Goal: Task Accomplishment & Management: Manage account settings

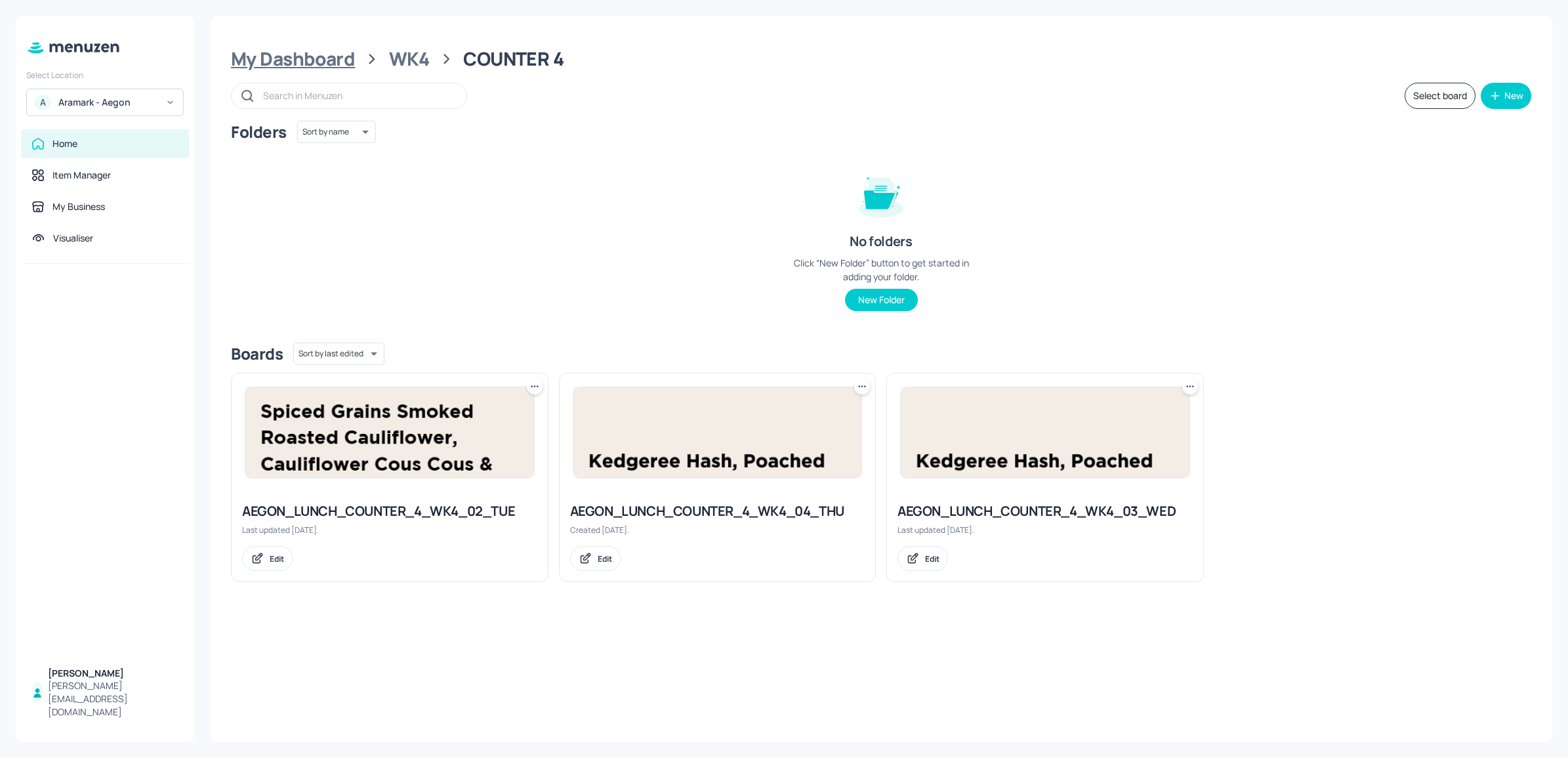
click at [328, 66] on div "My Dashboard" at bounding box center [292, 59] width 124 height 23
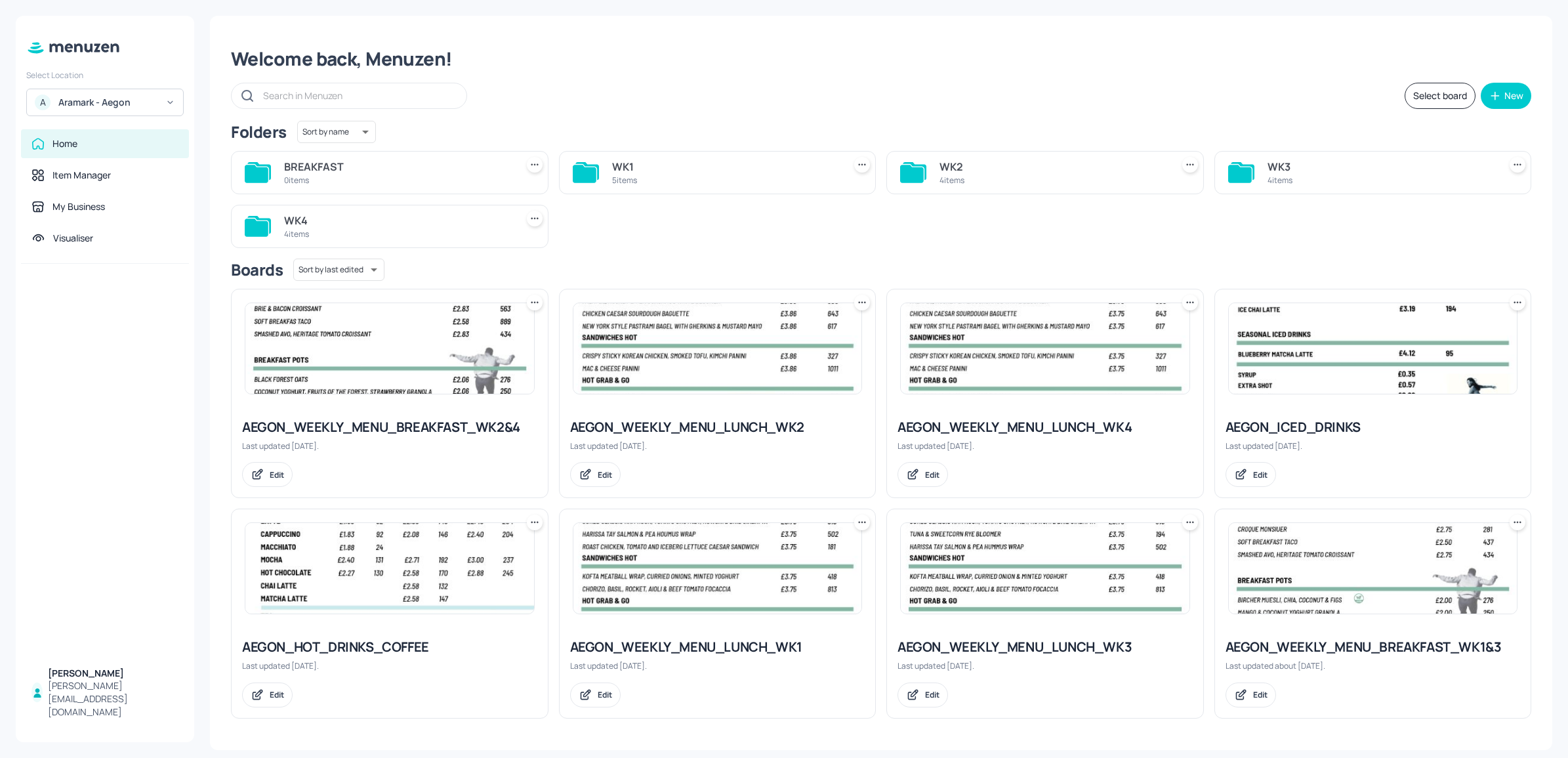
click at [477, 579] on img at bounding box center [390, 569] width 289 height 91
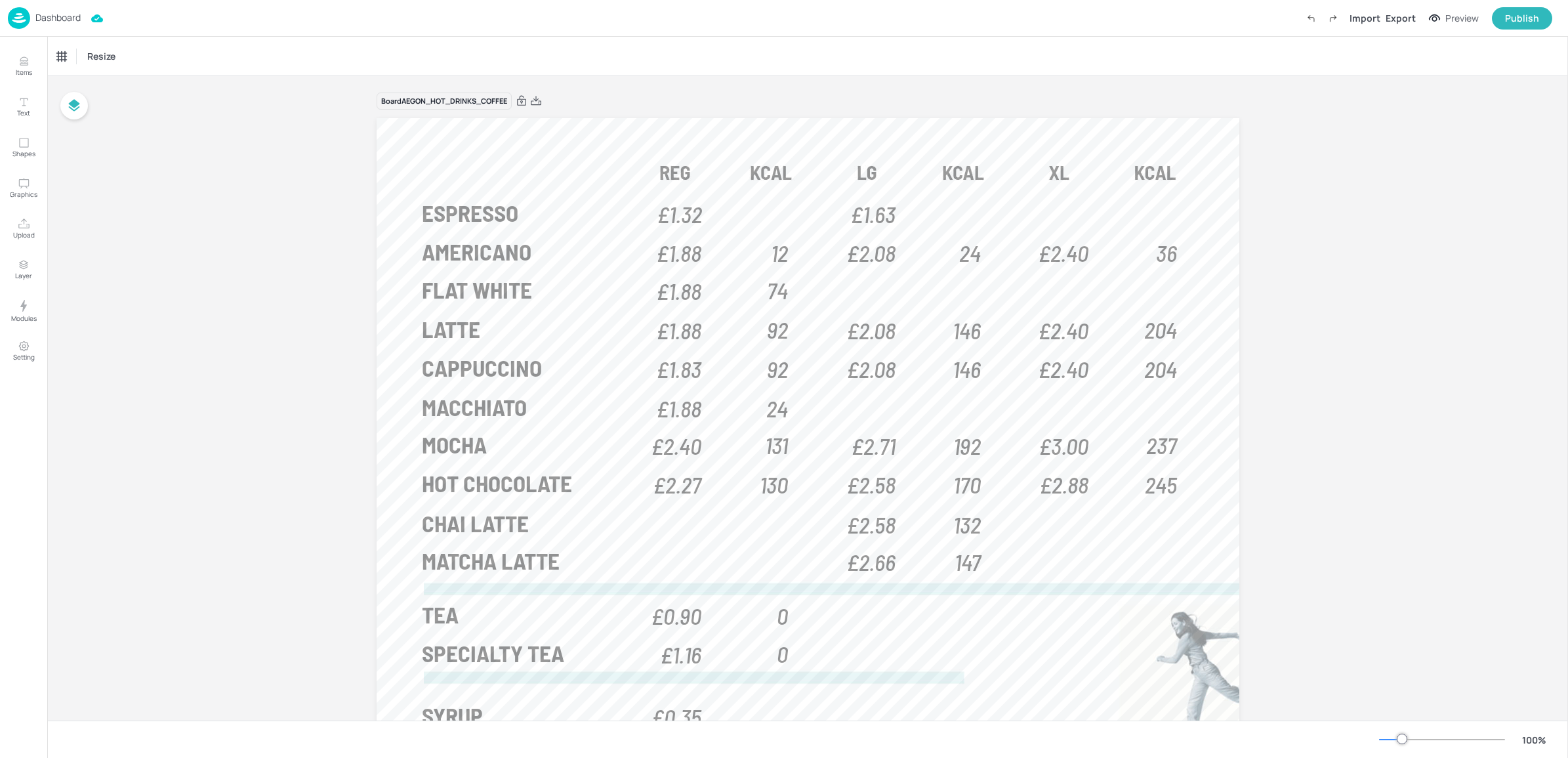
click at [1564, 285] on div "Board AEGON_HOT_DRINKS_COFFEE ESPRESSO £1.32 £1.63 AMERICANO £1.88 £2.08 £2.40 …" at bounding box center [808, 398] width 1521 height 645
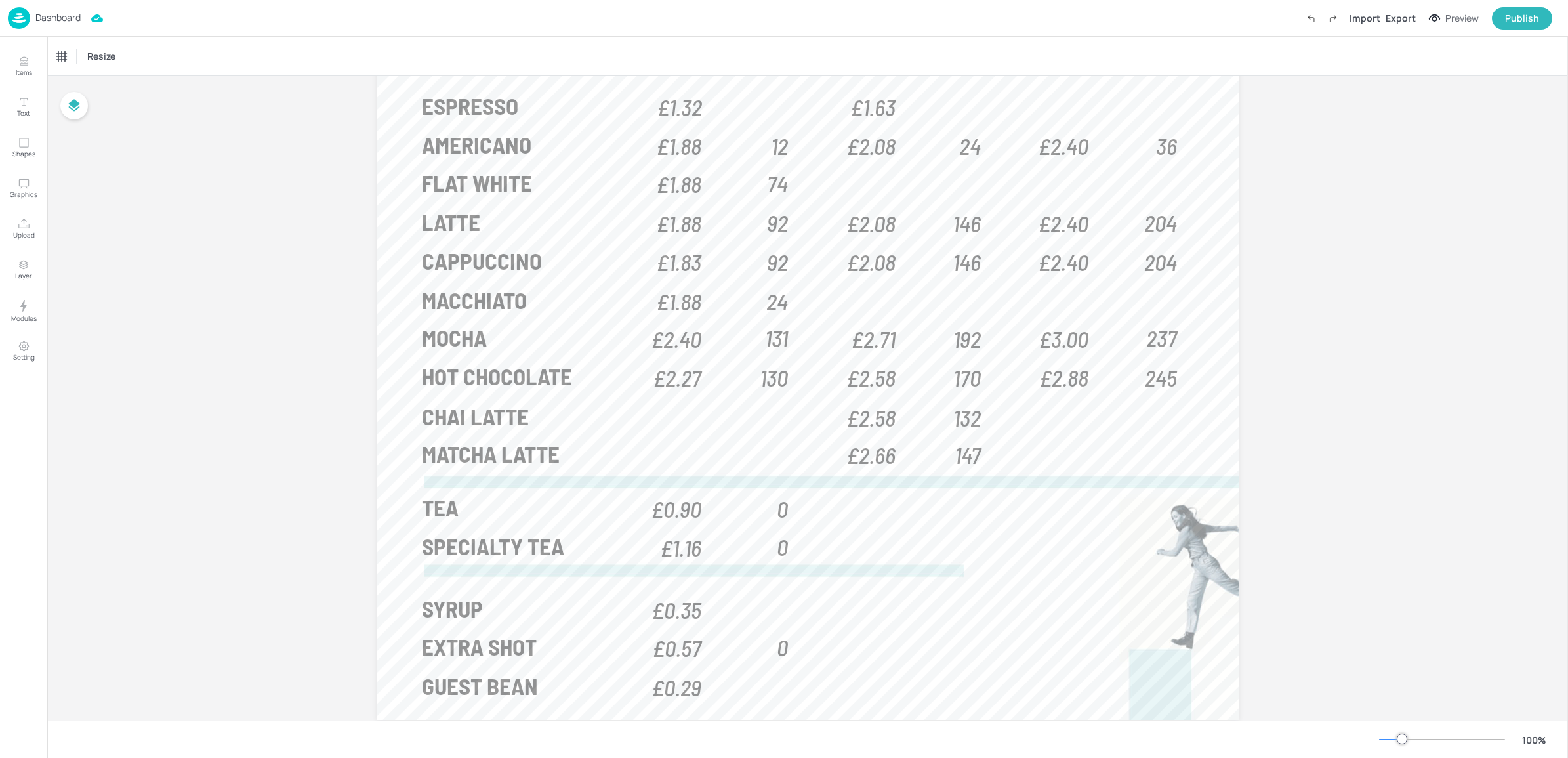
scroll to position [139, 0]
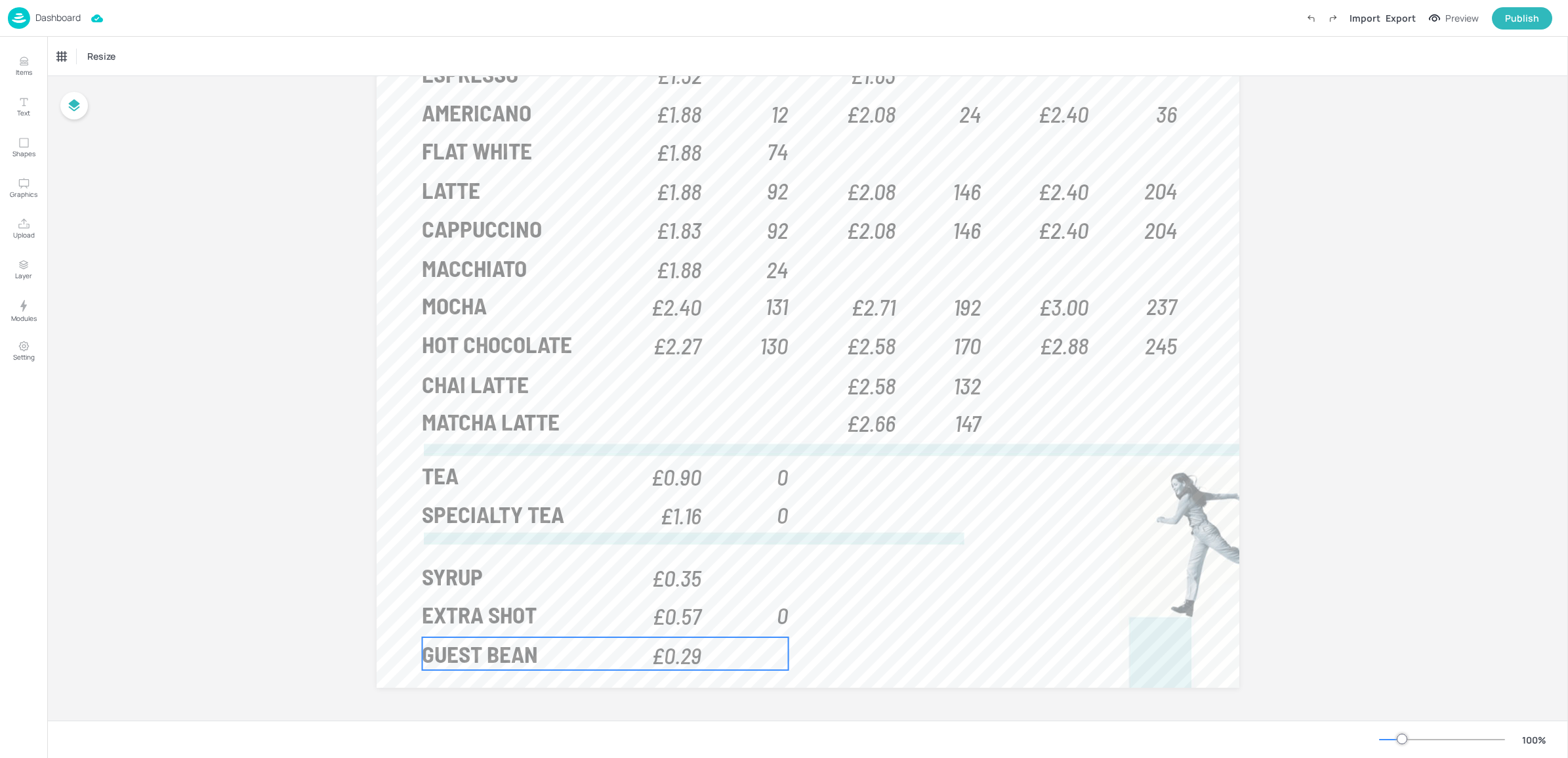
click at [679, 660] on span "£0.29" at bounding box center [677, 654] width 50 height 29
click at [689, 660] on span "£0.29" at bounding box center [677, 654] width 50 height 29
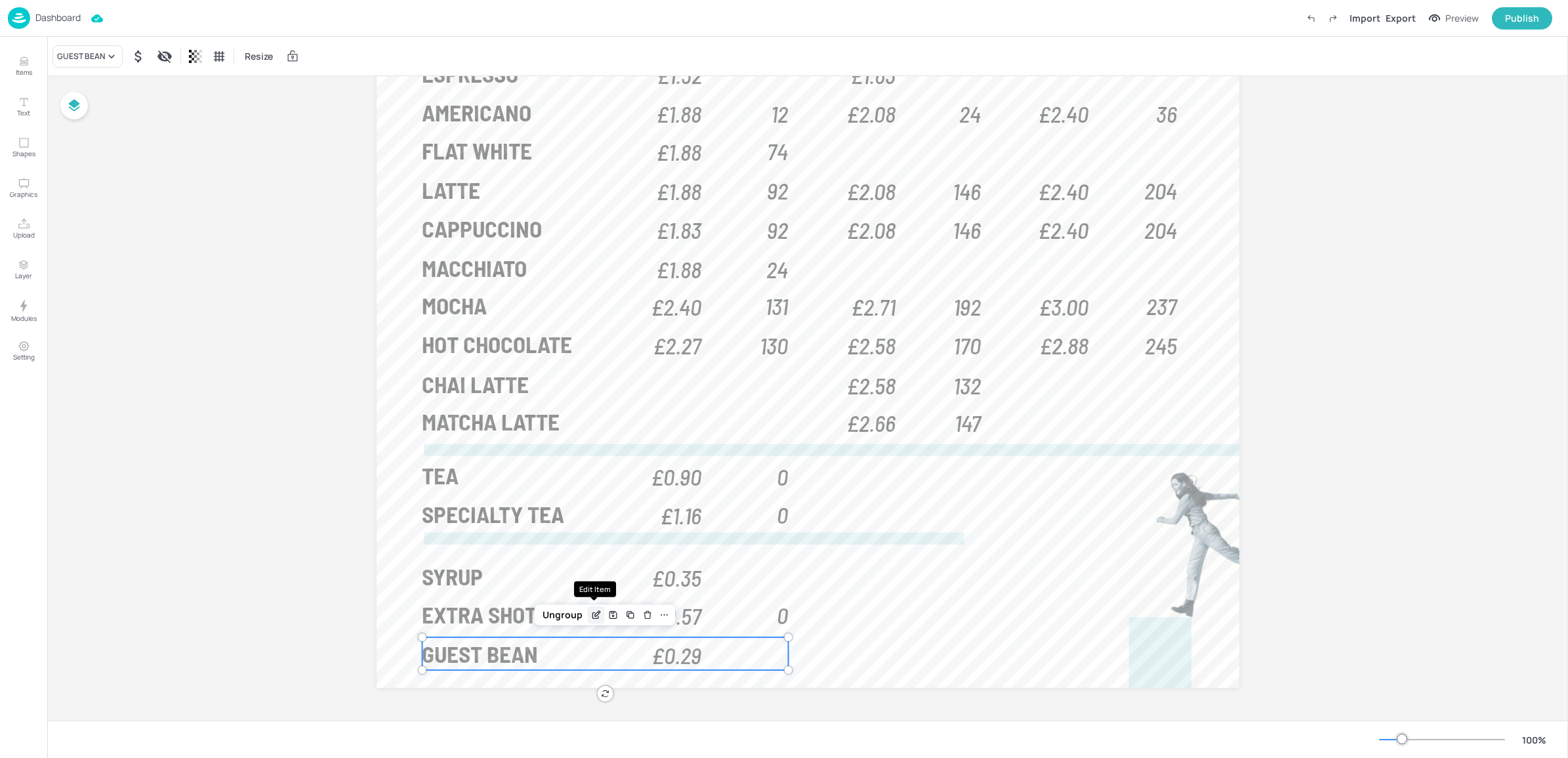
click at [592, 612] on icon "Edit Item" at bounding box center [595, 615] width 12 height 11
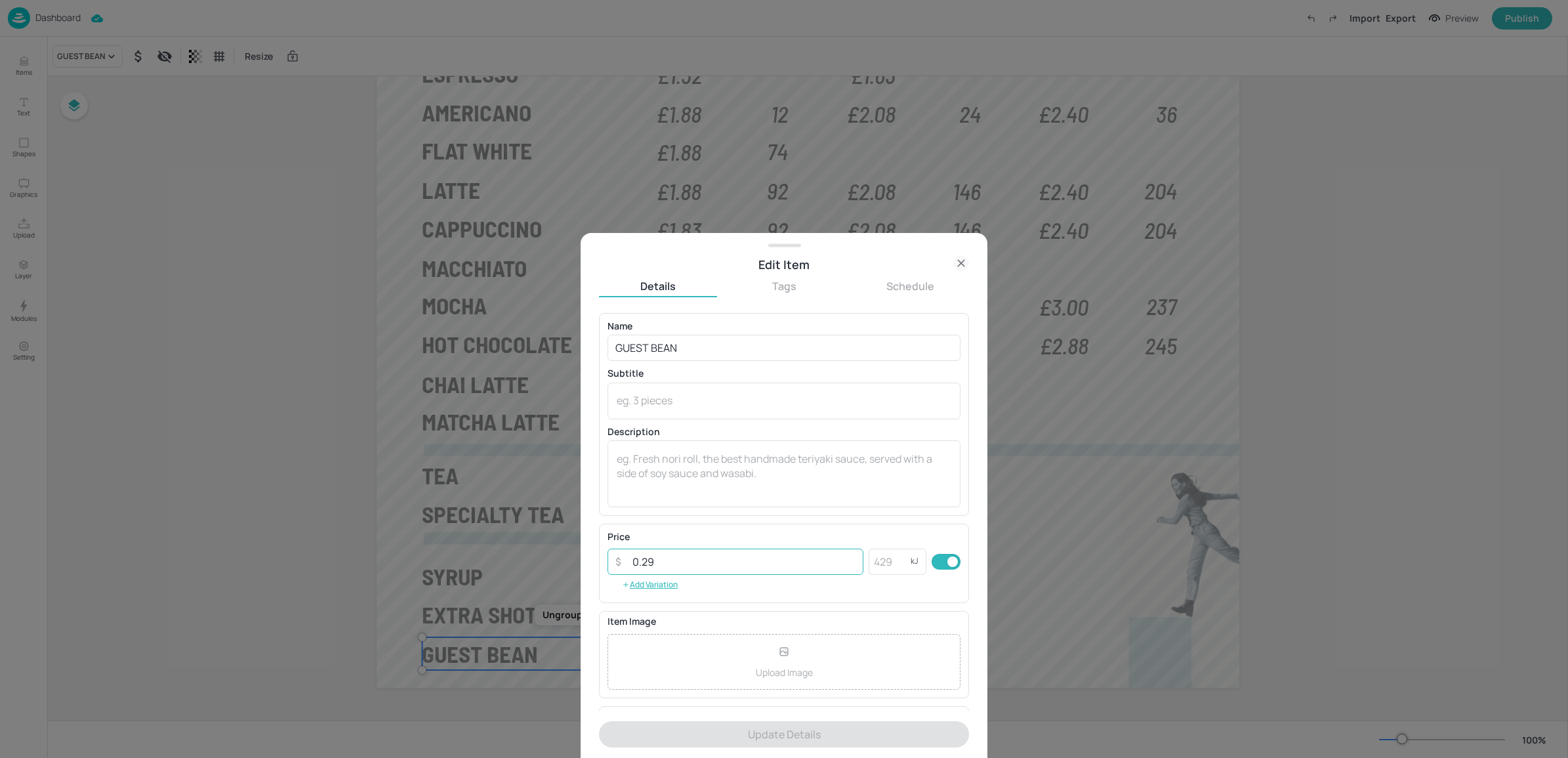
click at [680, 571] on input "0.29" at bounding box center [744, 561] width 239 height 26
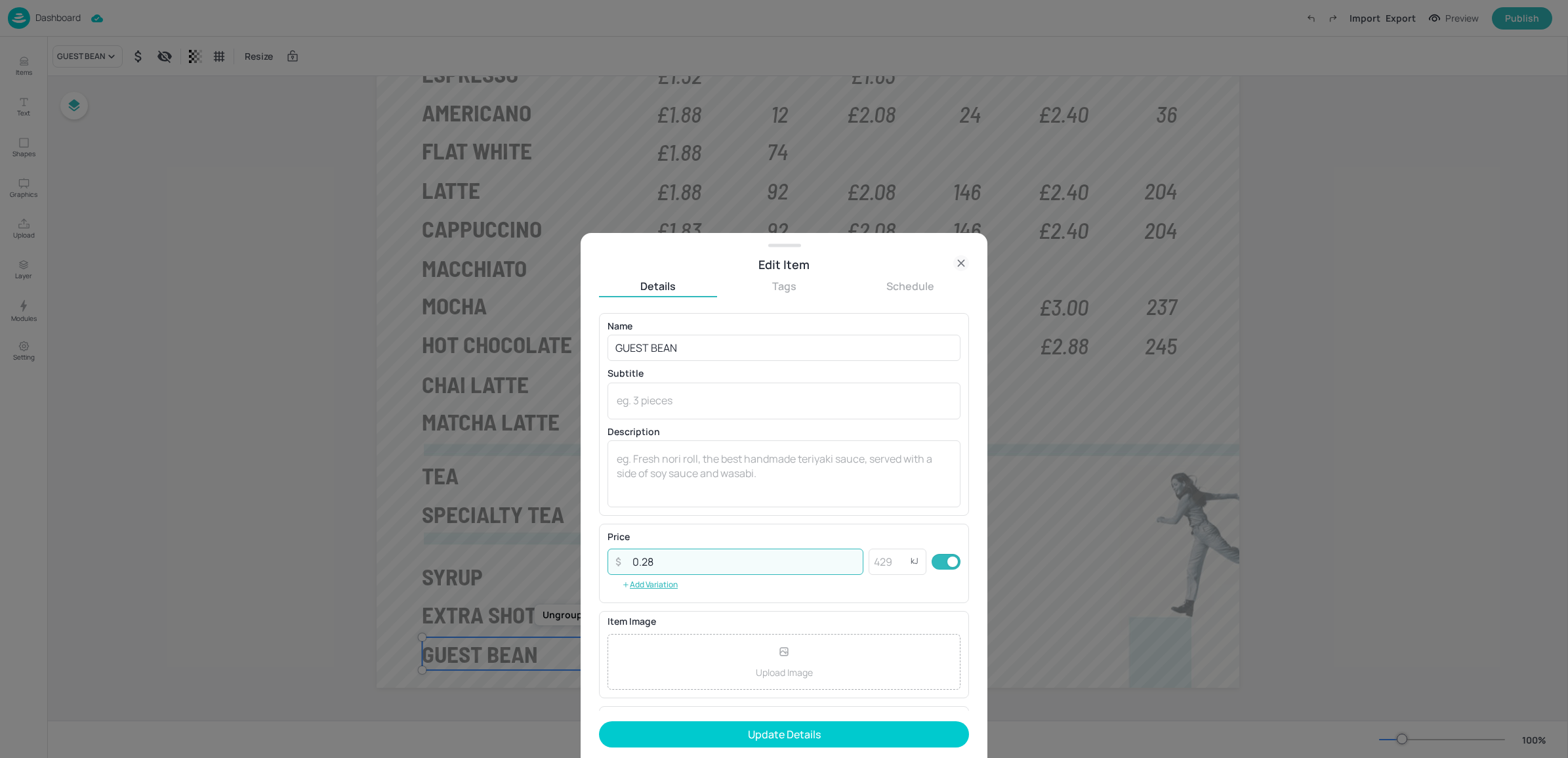
type input "0.28"
click at [697, 729] on button "Update Details" at bounding box center [784, 734] width 370 height 26
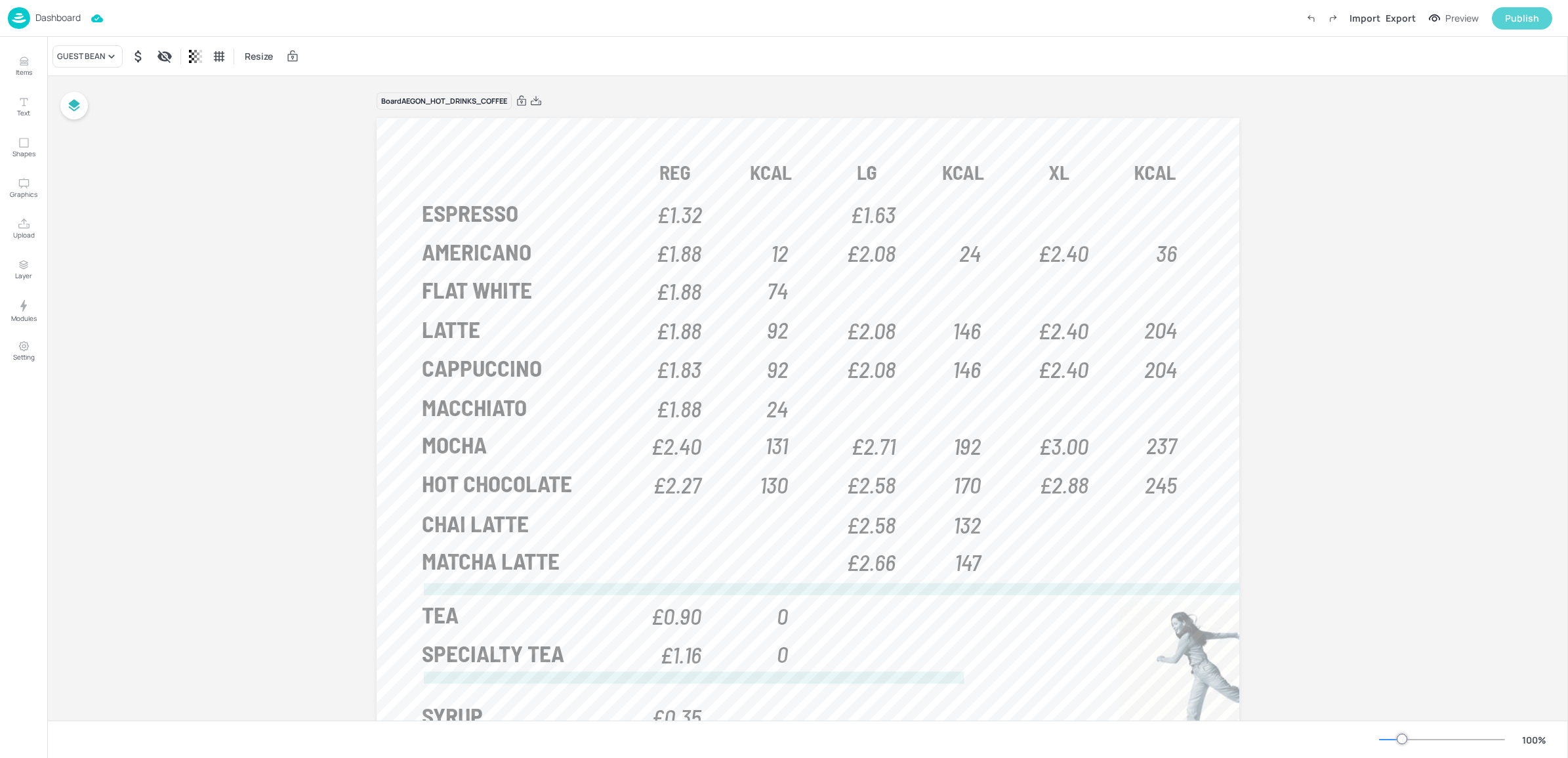
click at [1519, 13] on div "Publish" at bounding box center [1522, 19] width 34 height 14
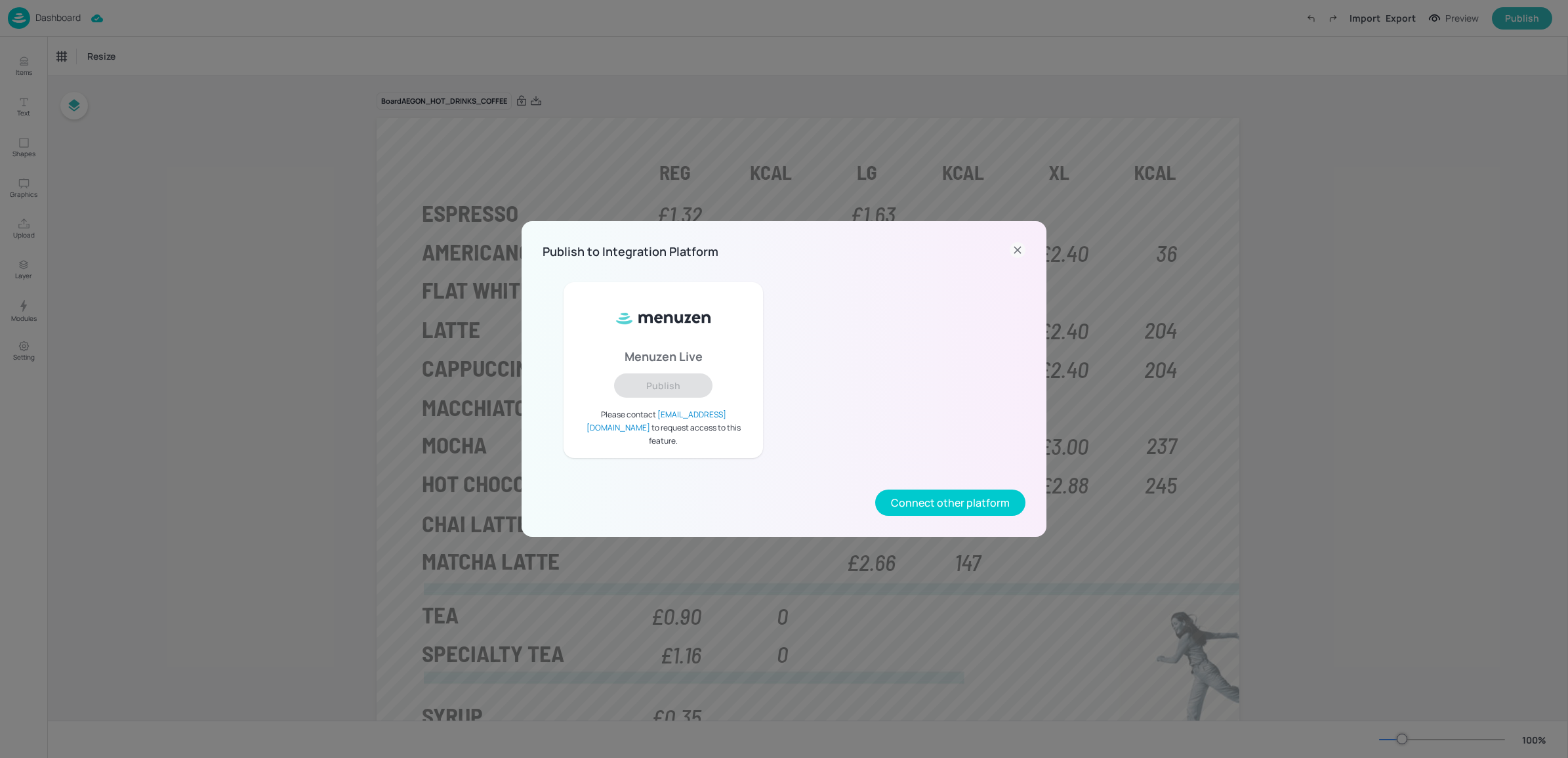
click at [1020, 257] on icon at bounding box center [1018, 251] width 16 height 16
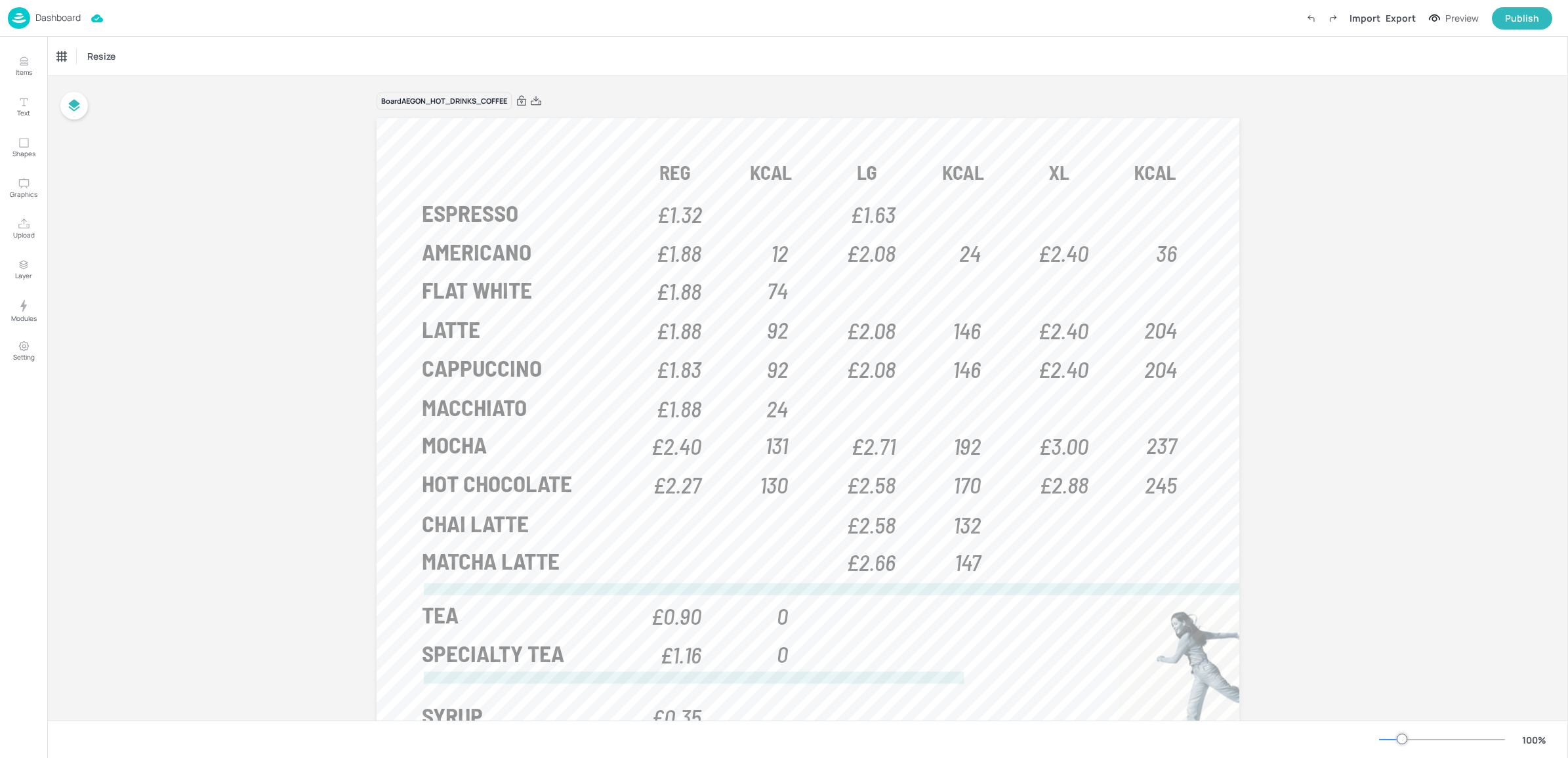
click at [1322, 215] on div "Board AEGON_HOT_DRINKS_COFFEE ESPRESSO £1.32 £1.63 AMERICANO £1.88 £2.08 £2.40 …" at bounding box center [808, 467] width 1521 height 784
click at [59, 25] on div "Dashboard" at bounding box center [45, 18] width 73 height 21
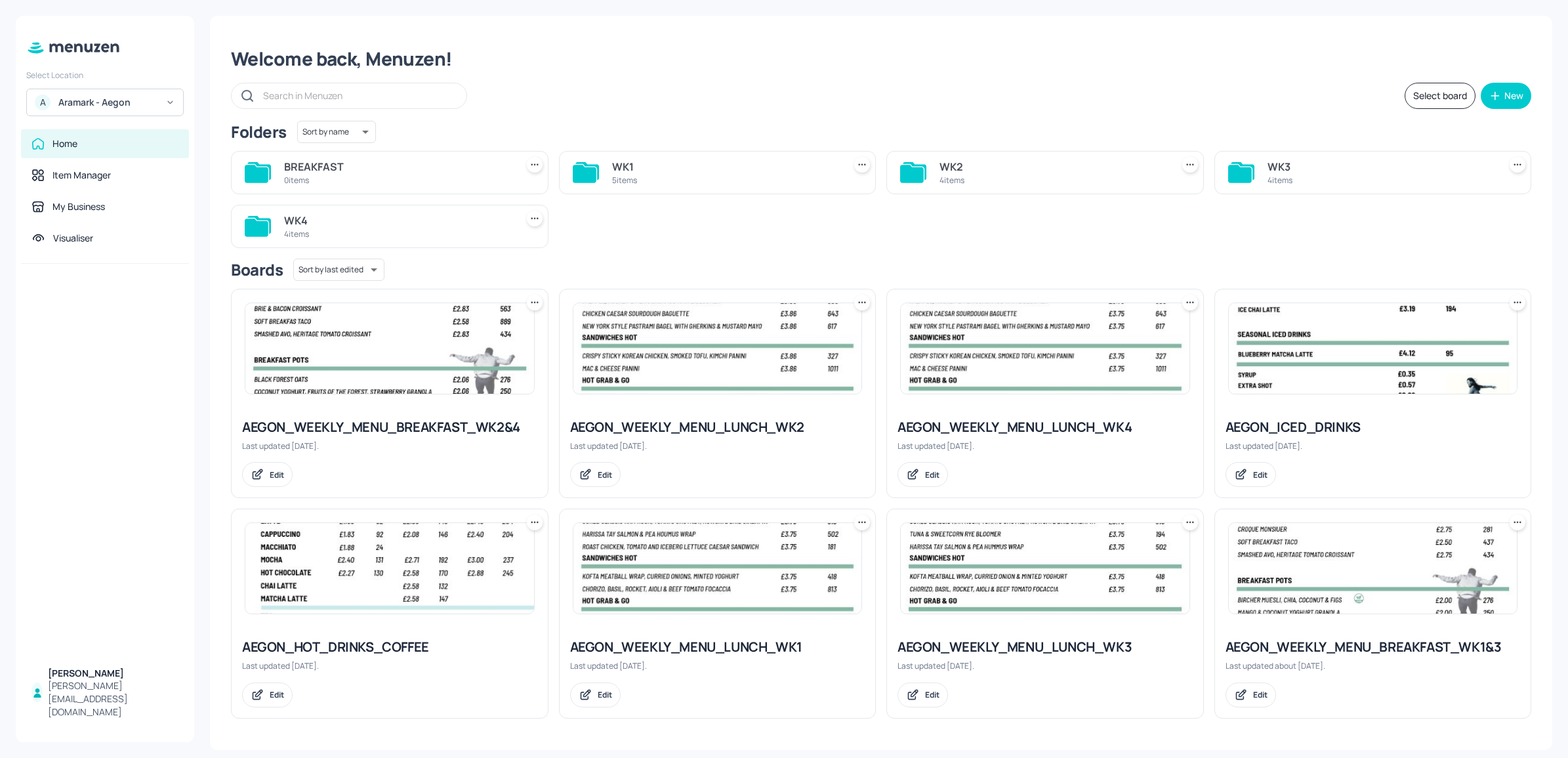
click at [1355, 404] on div at bounding box center [1373, 349] width 316 height 118
click at [1333, 357] on img at bounding box center [1373, 349] width 289 height 91
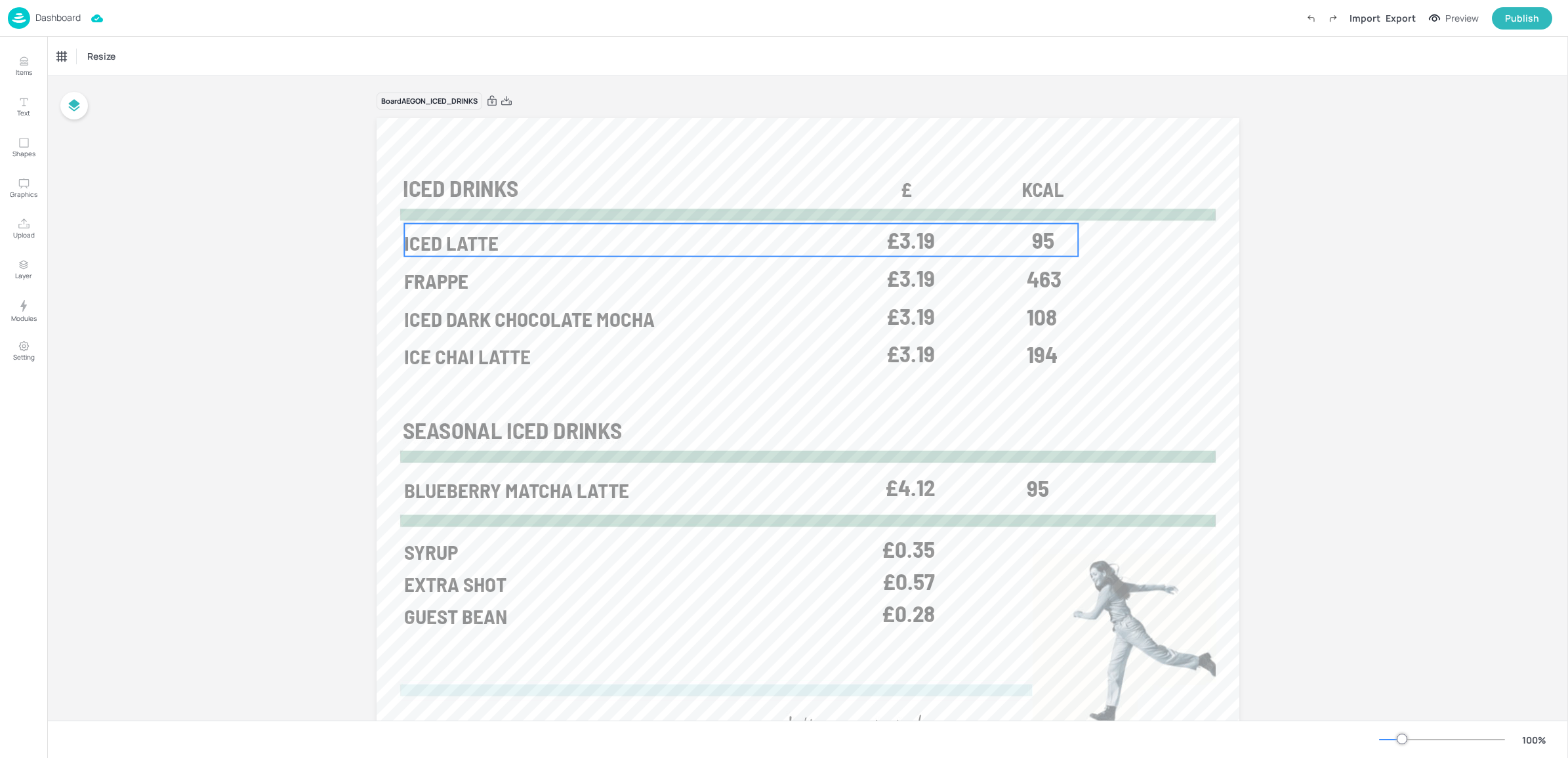
click at [925, 251] on span "£3.19" at bounding box center [910, 240] width 48 height 23
click at [727, 196] on icon "Edit Item" at bounding box center [732, 202] width 12 height 11
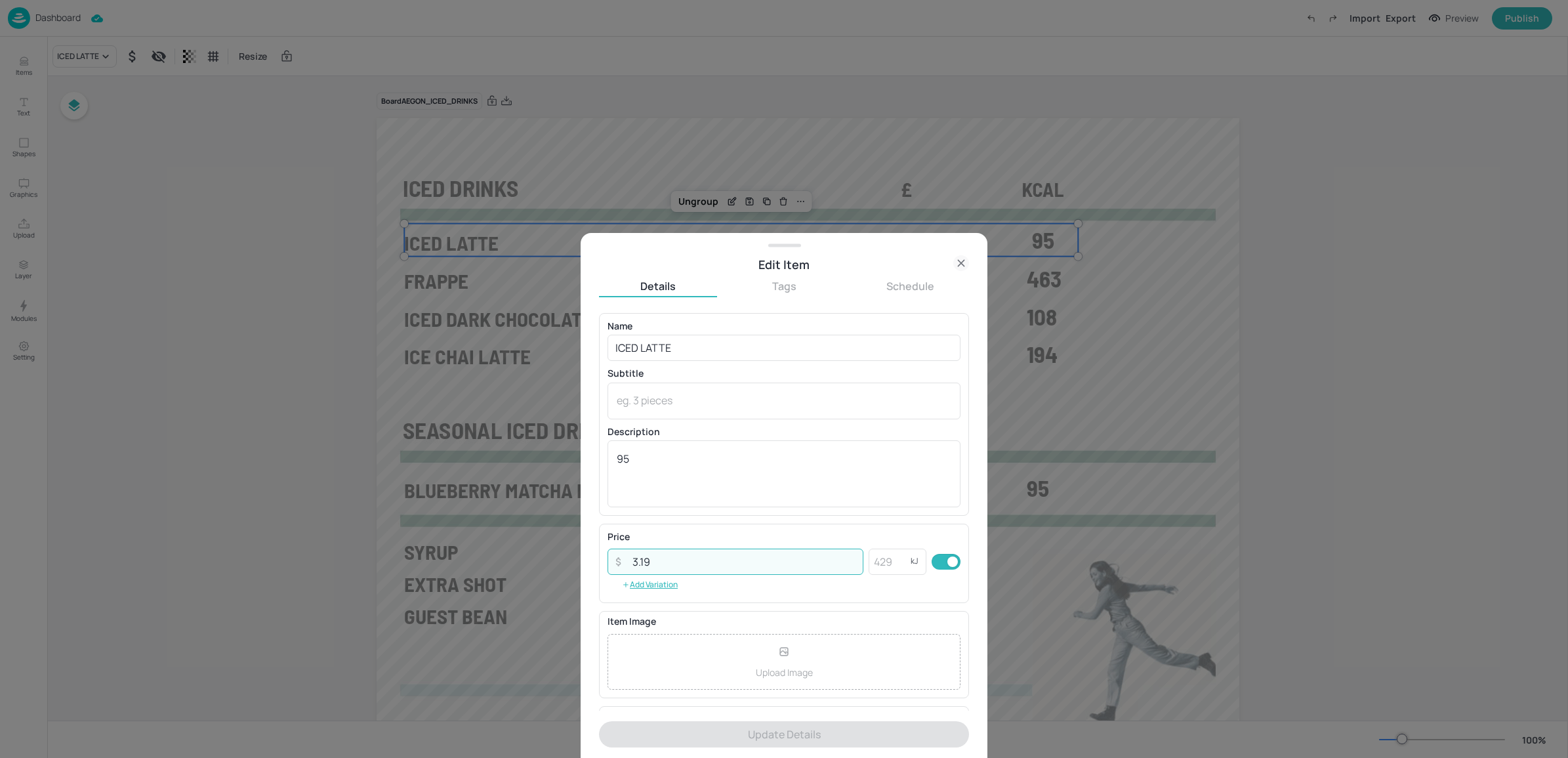
drag, startPoint x: 640, startPoint y: 559, endPoint x: 668, endPoint y: 559, distance: 28.0
click at [668, 559] on input "3.19" at bounding box center [744, 561] width 239 height 26
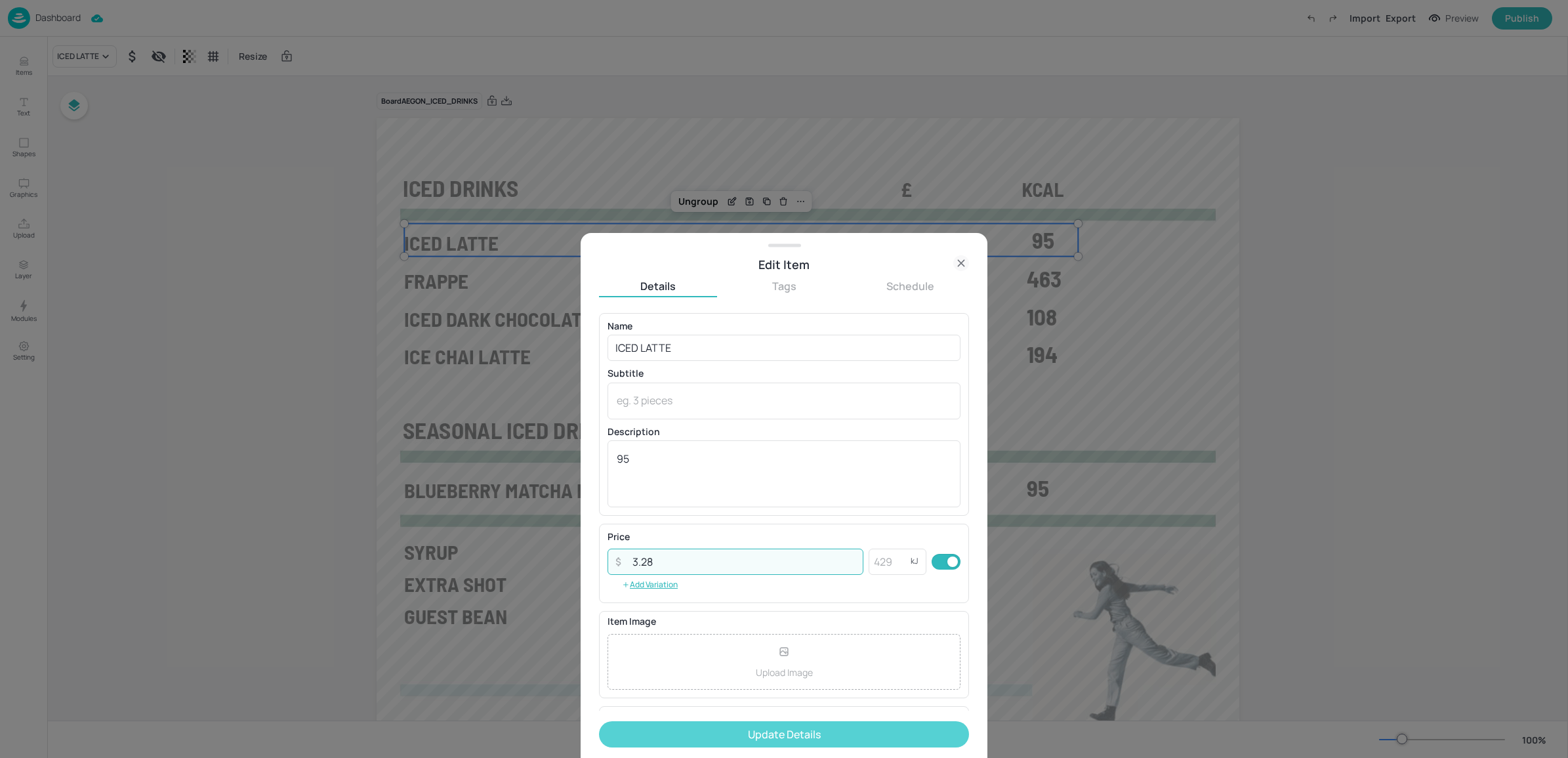
type input "3.28"
click at [736, 737] on button "Update Details" at bounding box center [784, 734] width 370 height 26
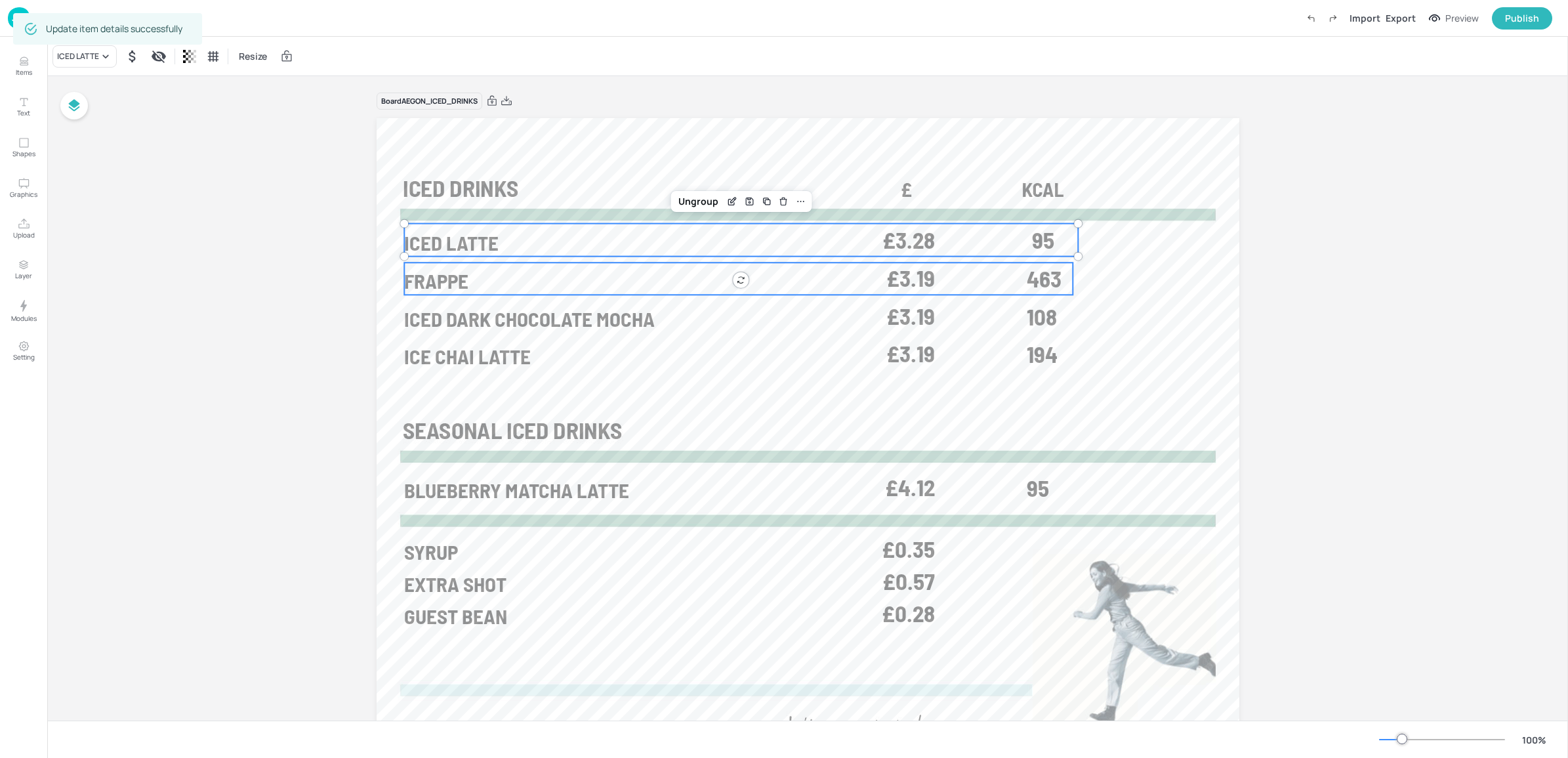
click at [912, 267] on span "£3.19" at bounding box center [910, 278] width 48 height 23
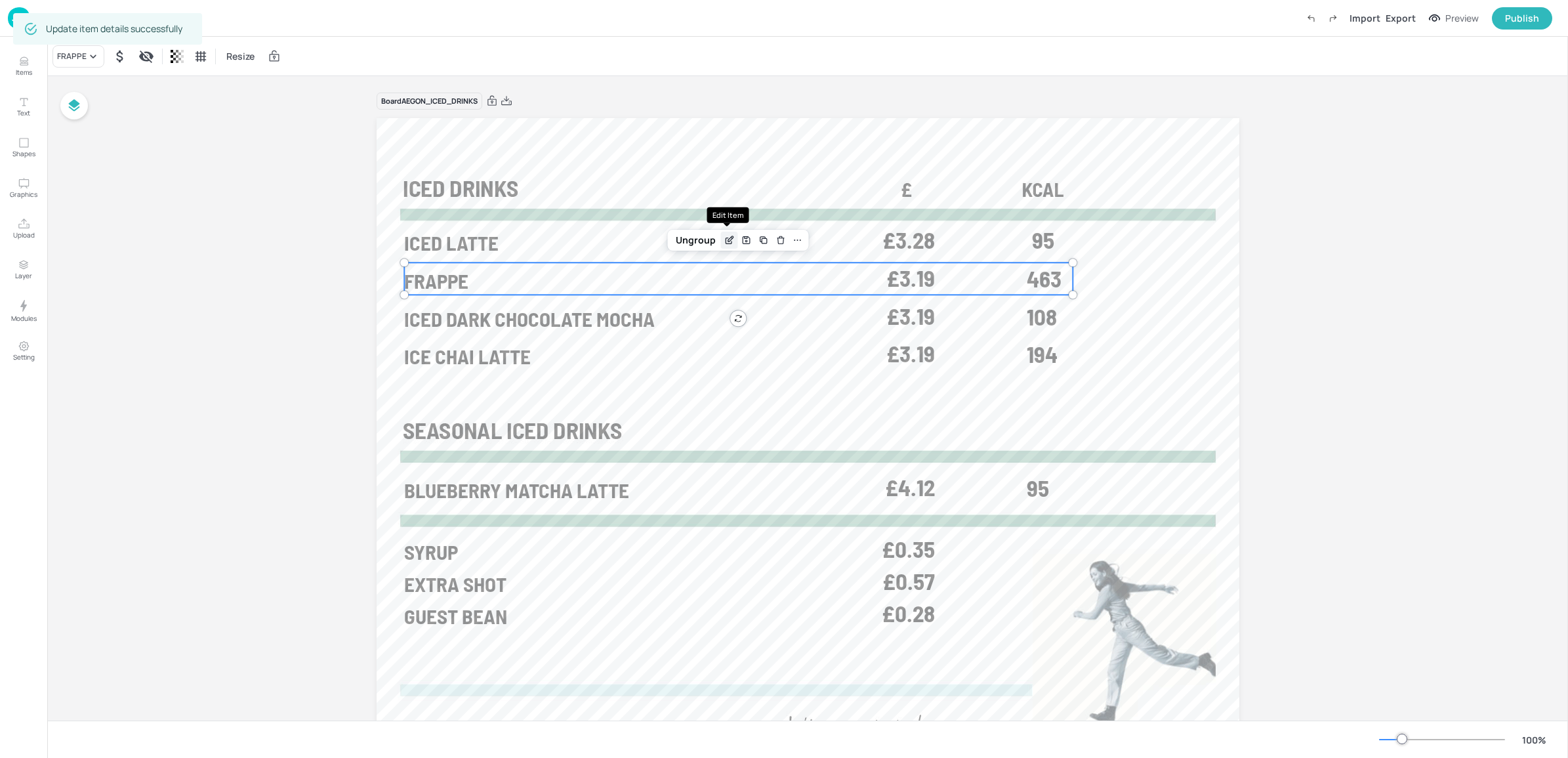
click at [729, 240] on icon "Edit Item" at bounding box center [729, 240] width 12 height 11
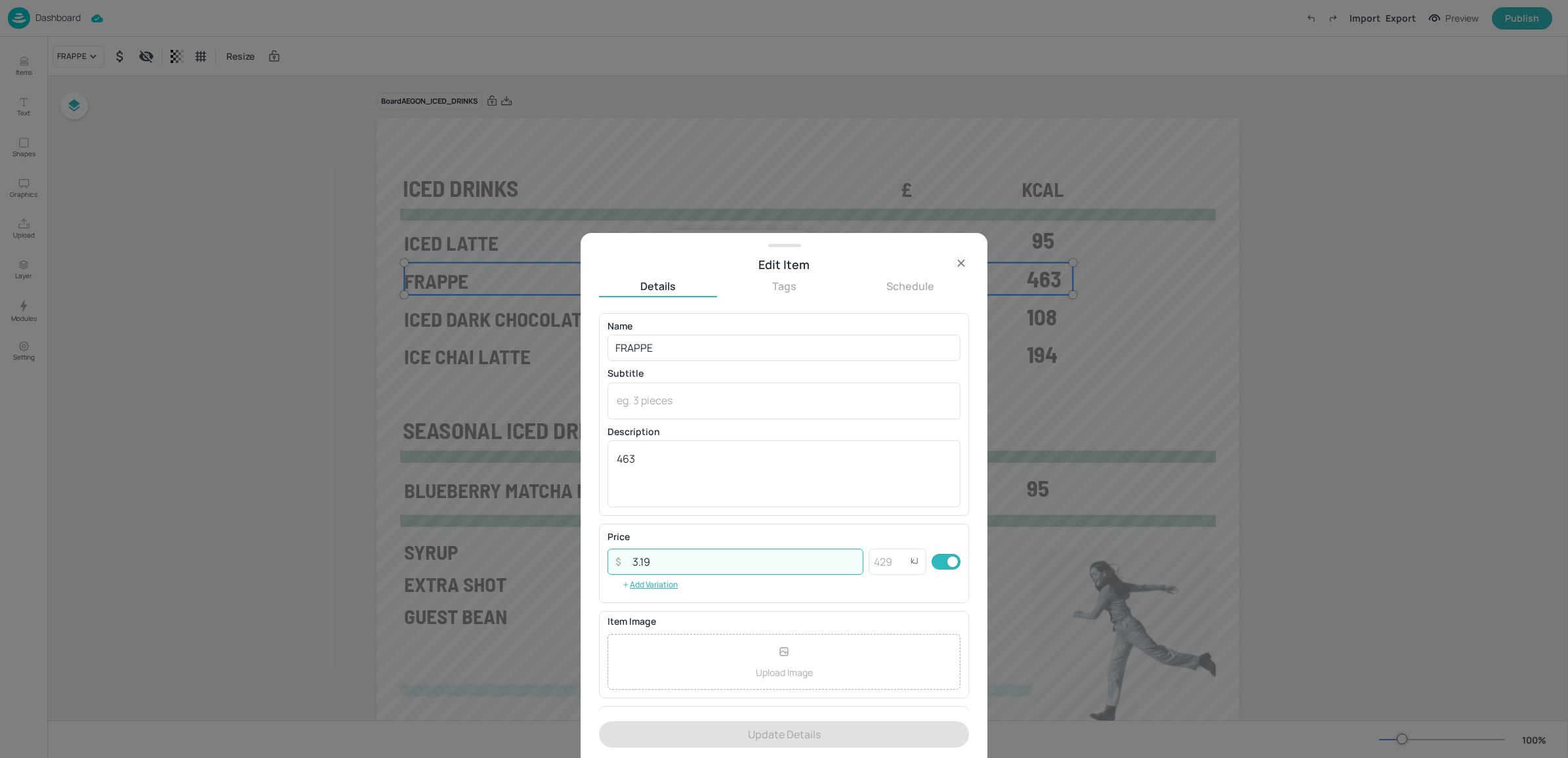
drag, startPoint x: 640, startPoint y: 556, endPoint x: 664, endPoint y: 559, distance: 24.2
click at [664, 559] on input "3.19" at bounding box center [744, 561] width 239 height 26
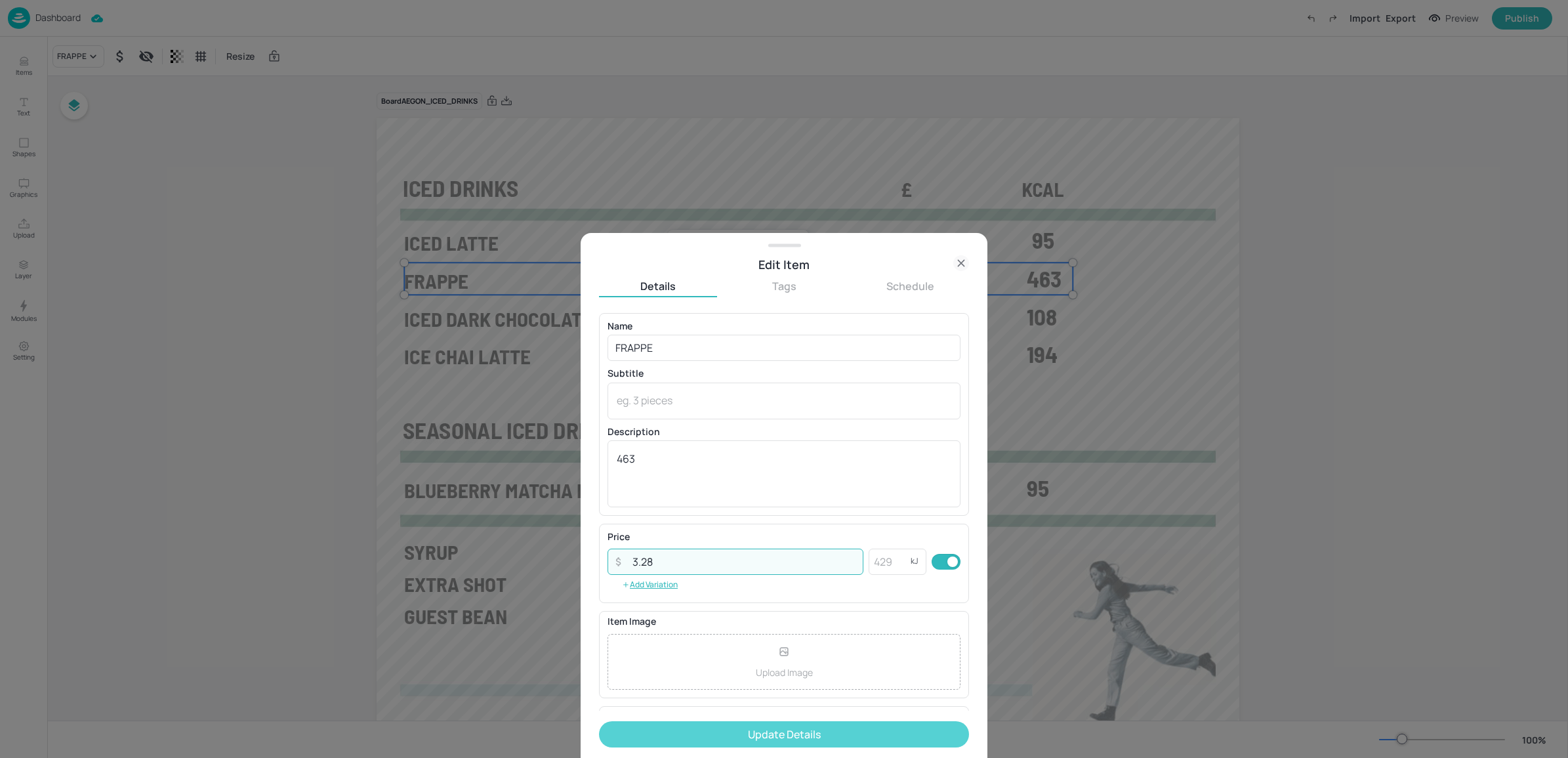
type input "3.28"
click at [727, 737] on button "Update Details" at bounding box center [784, 734] width 370 height 26
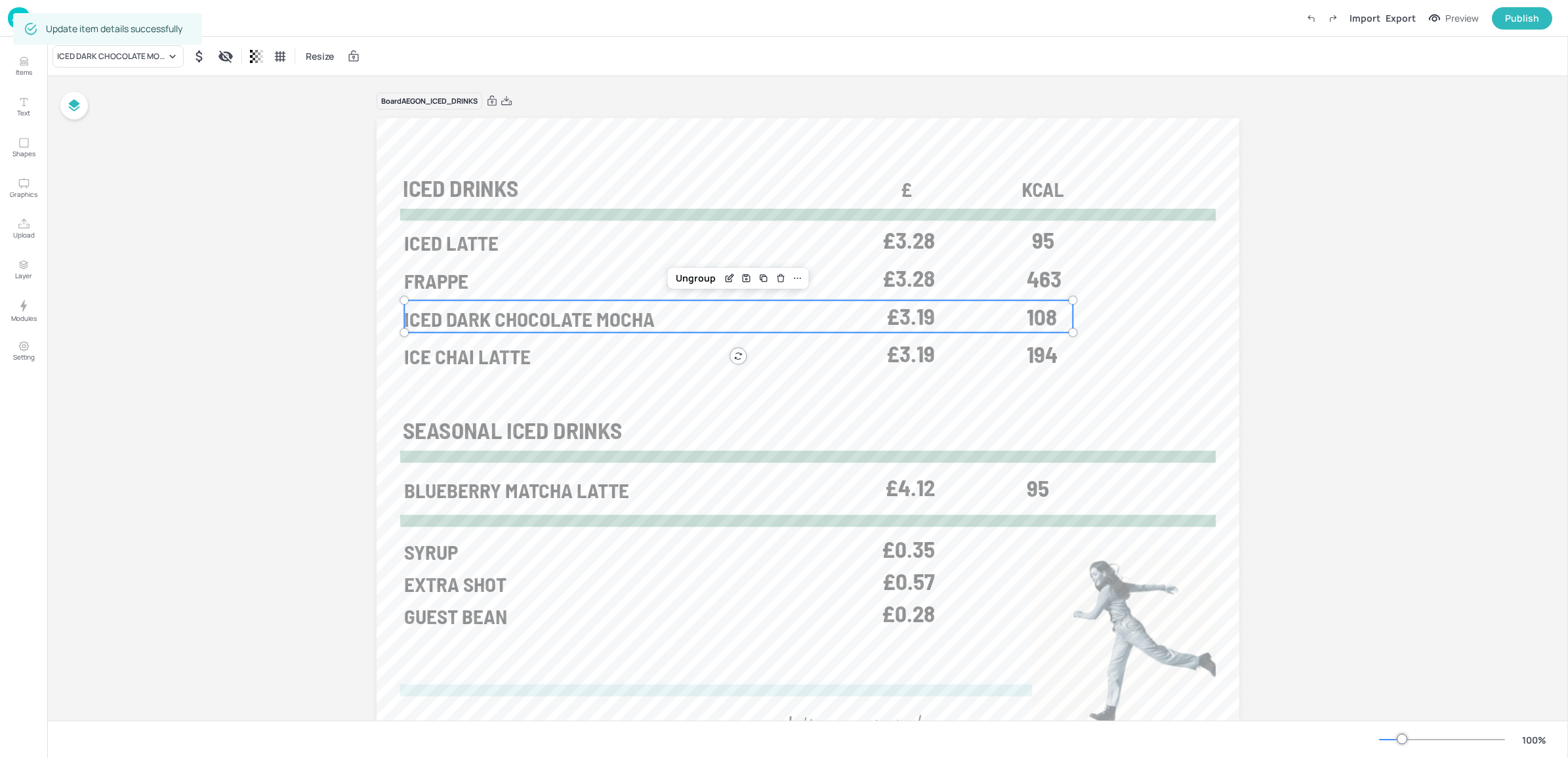
click at [910, 316] on span "£3.19" at bounding box center [910, 316] width 48 height 23
click at [721, 276] on div "Edit Item" at bounding box center [729, 277] width 17 height 17
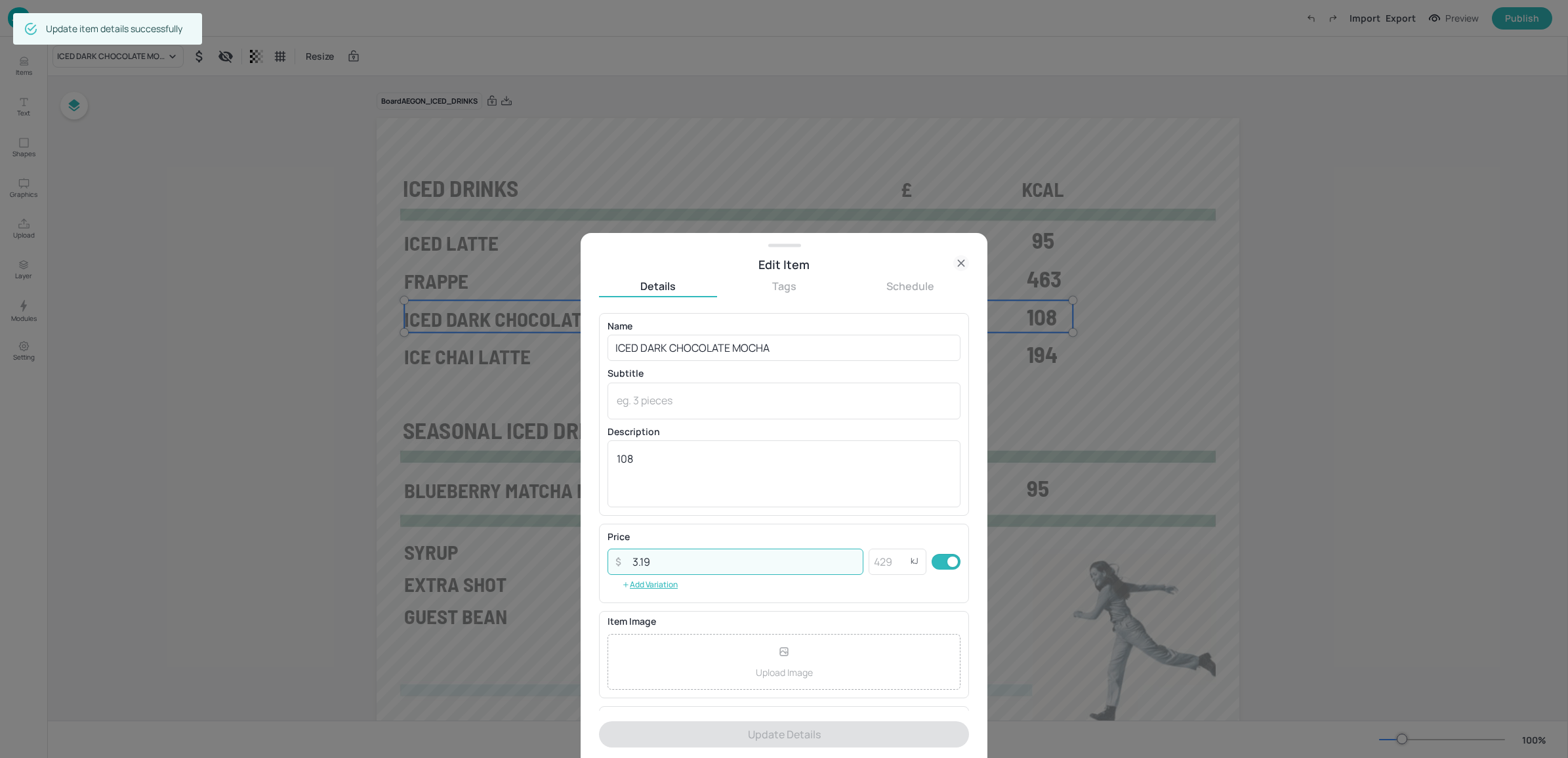
drag, startPoint x: 638, startPoint y: 556, endPoint x: 679, endPoint y: 558, distance: 41.0
click at [677, 556] on input "3.19" at bounding box center [744, 561] width 239 height 26
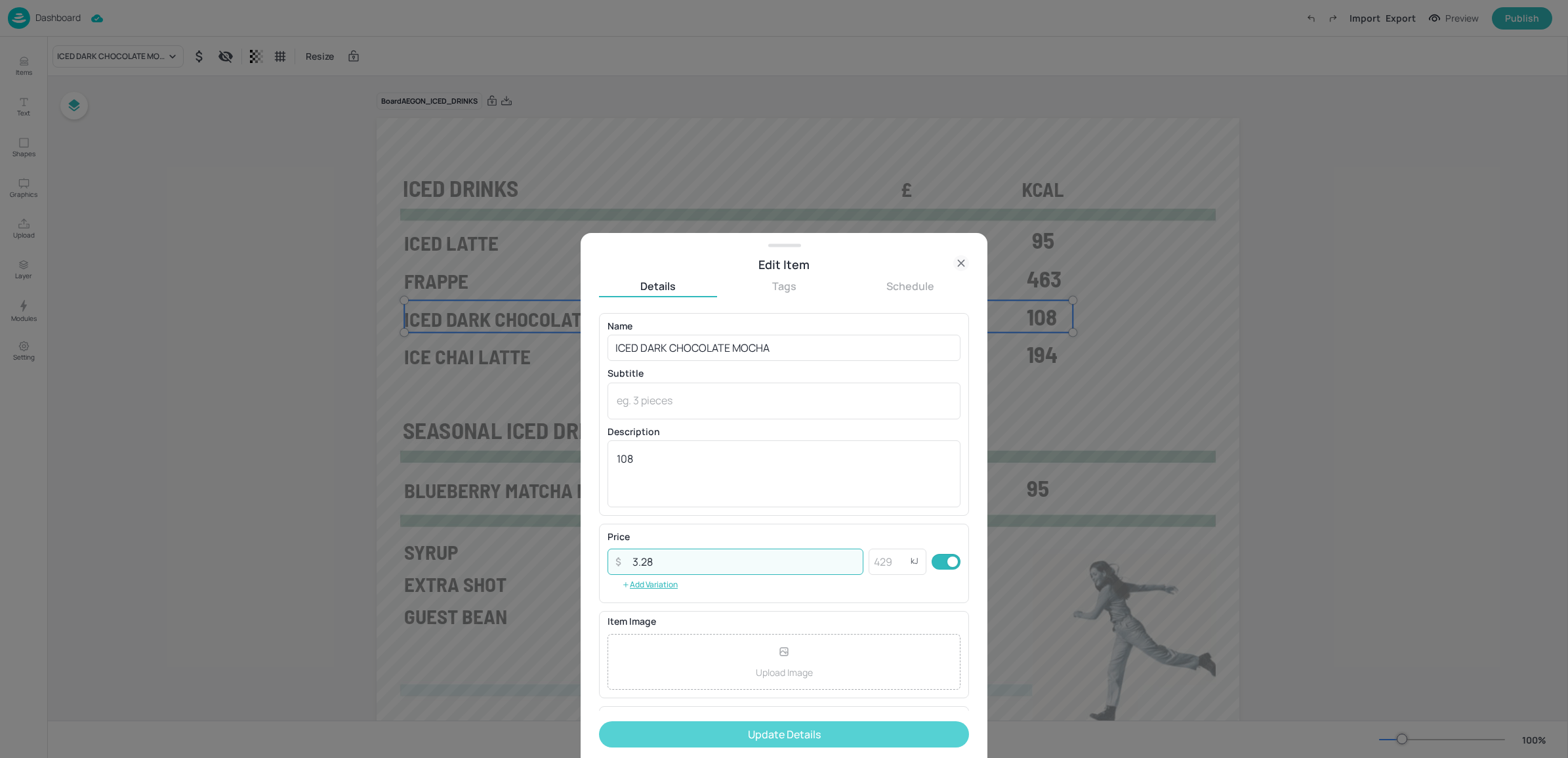
type input "3.28"
click at [801, 725] on button "Update Details" at bounding box center [784, 734] width 370 height 26
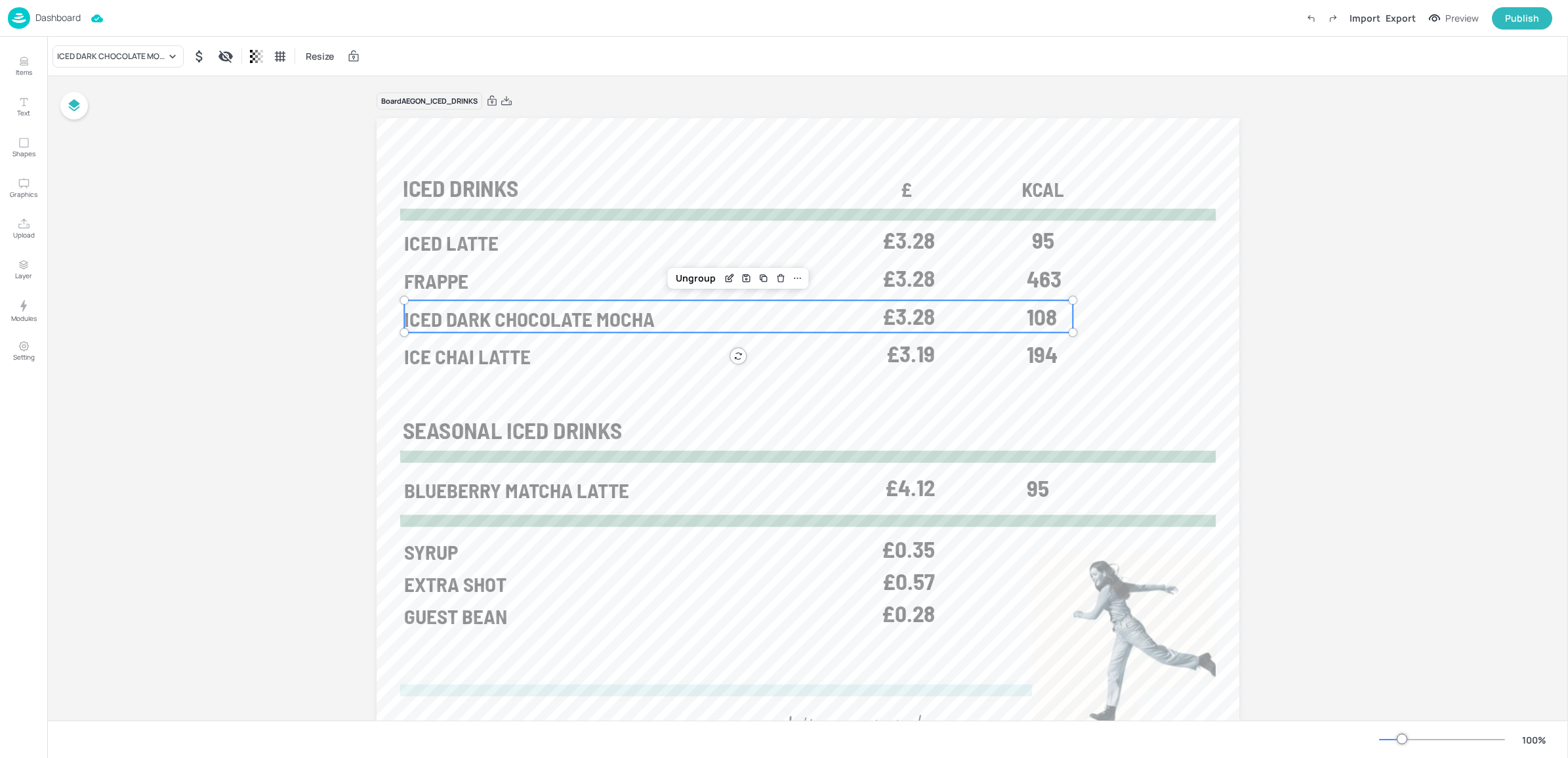
click at [76, 25] on div "Dashboard" at bounding box center [45, 18] width 73 height 21
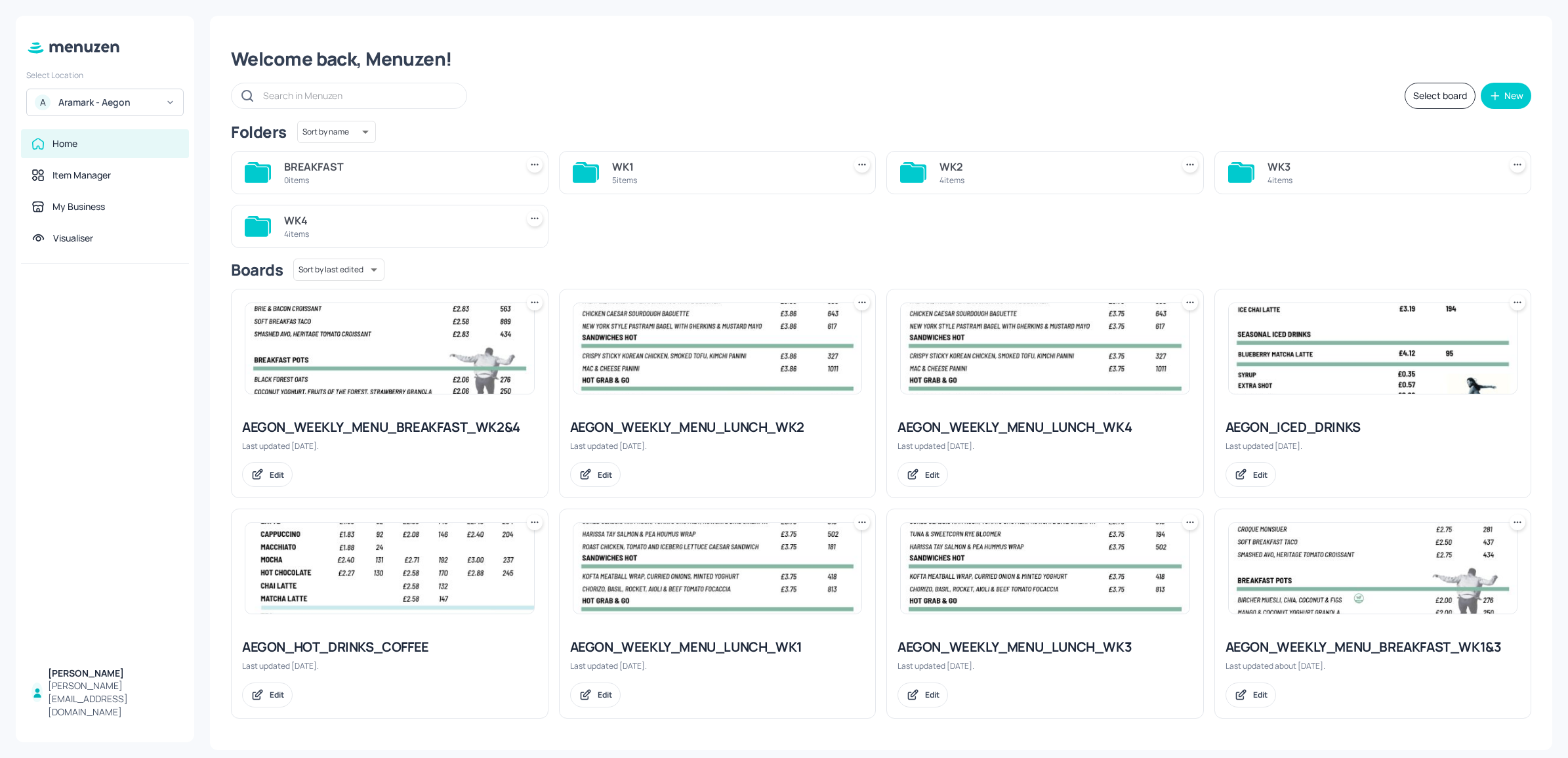
click at [1312, 334] on img at bounding box center [1373, 349] width 289 height 91
